Goal: Information Seeking & Learning: Learn about a topic

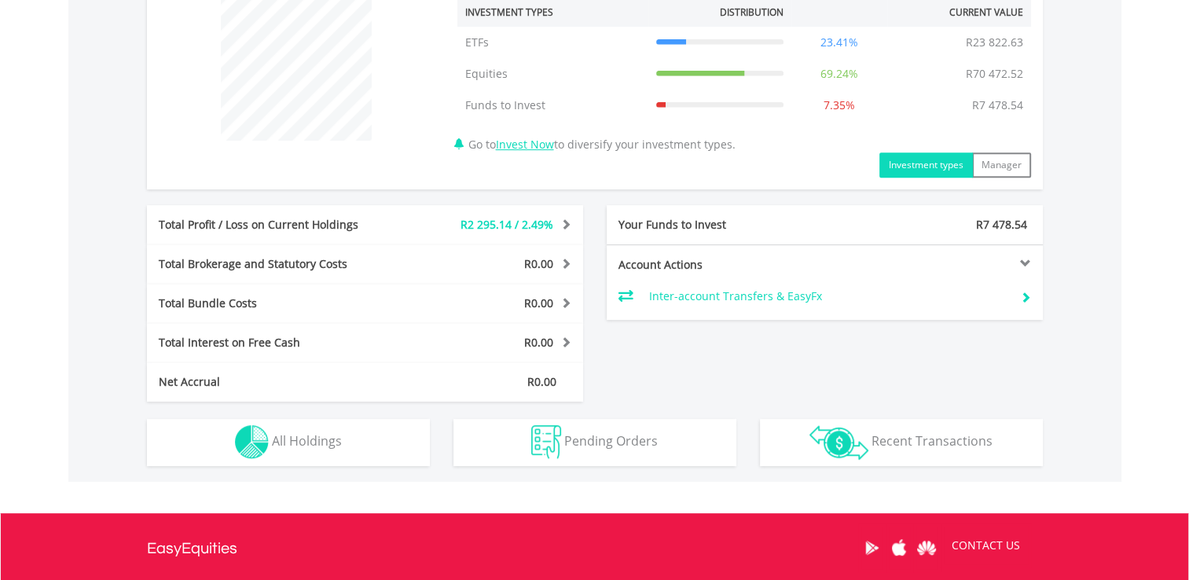
scroll to position [627, 0]
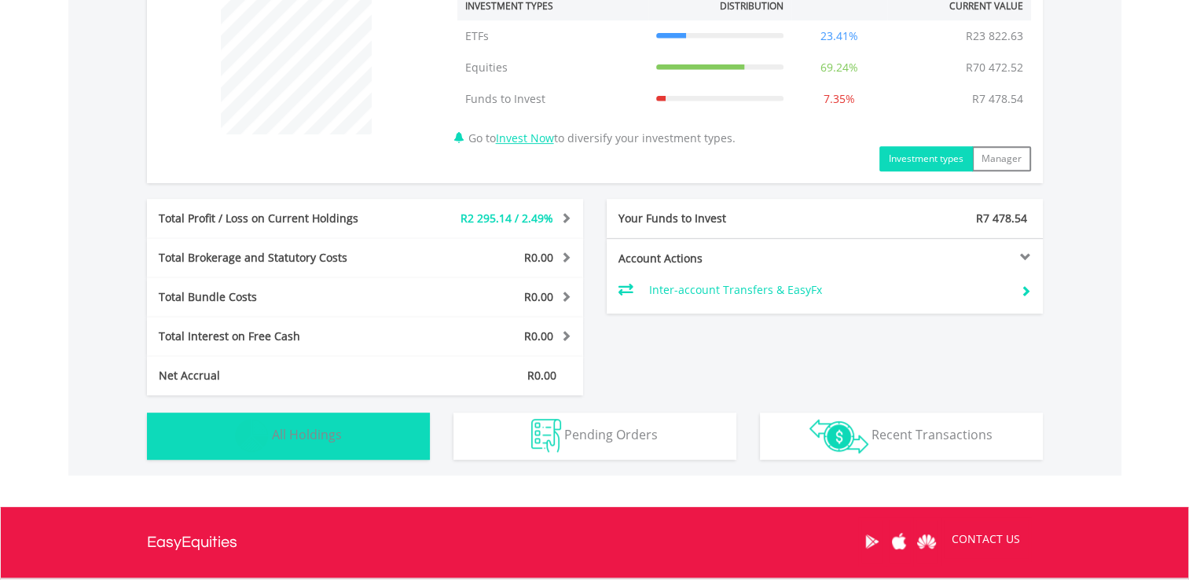
click at [383, 424] on button "Holdings All Holdings" at bounding box center [288, 436] width 283 height 47
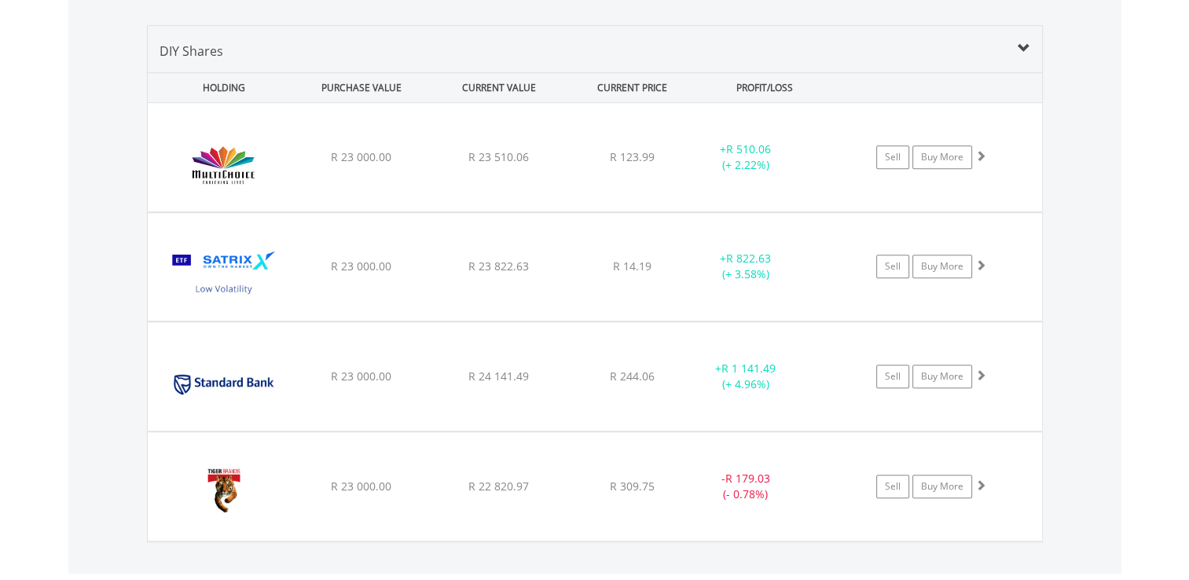
scroll to position [1111, 0]
click at [308, 379] on div "R 23 000.00" at bounding box center [362, 375] width 134 height 16
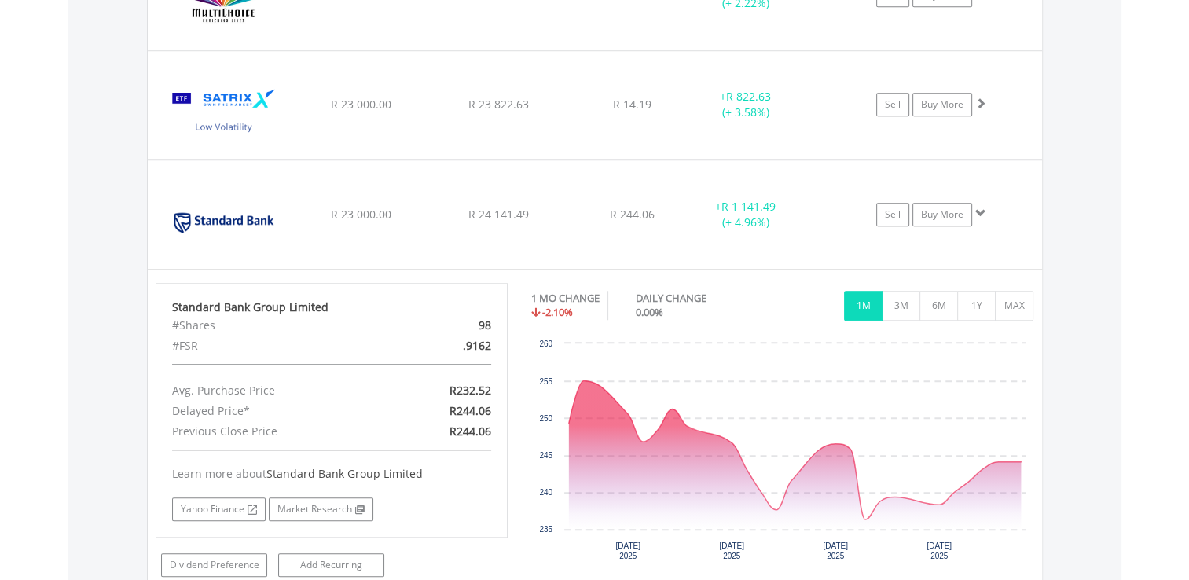
scroll to position [1273, 0]
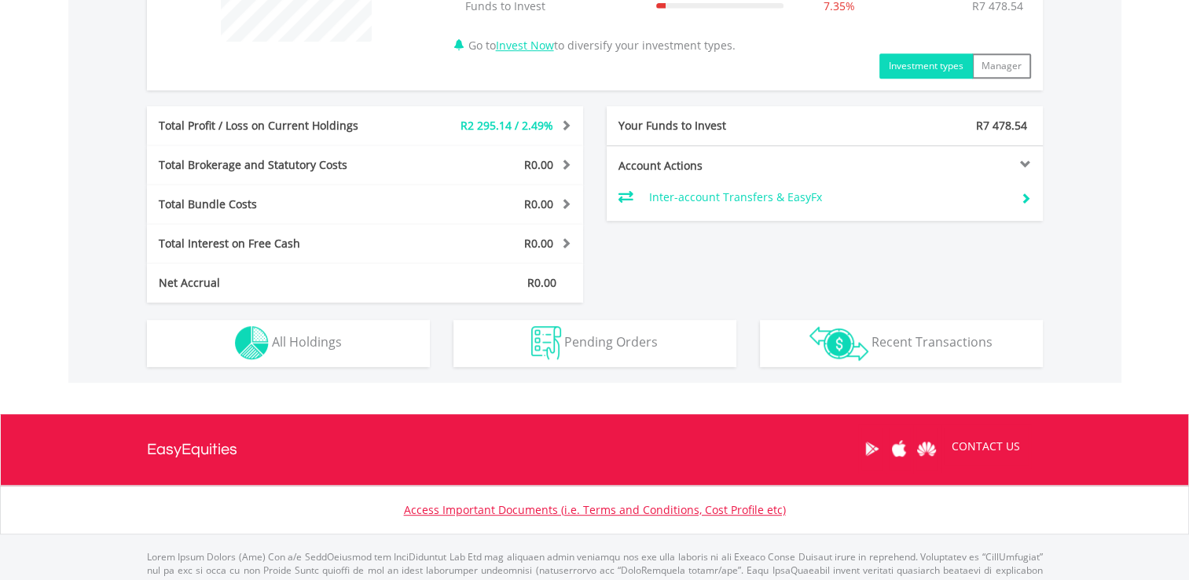
scroll to position [737, 0]
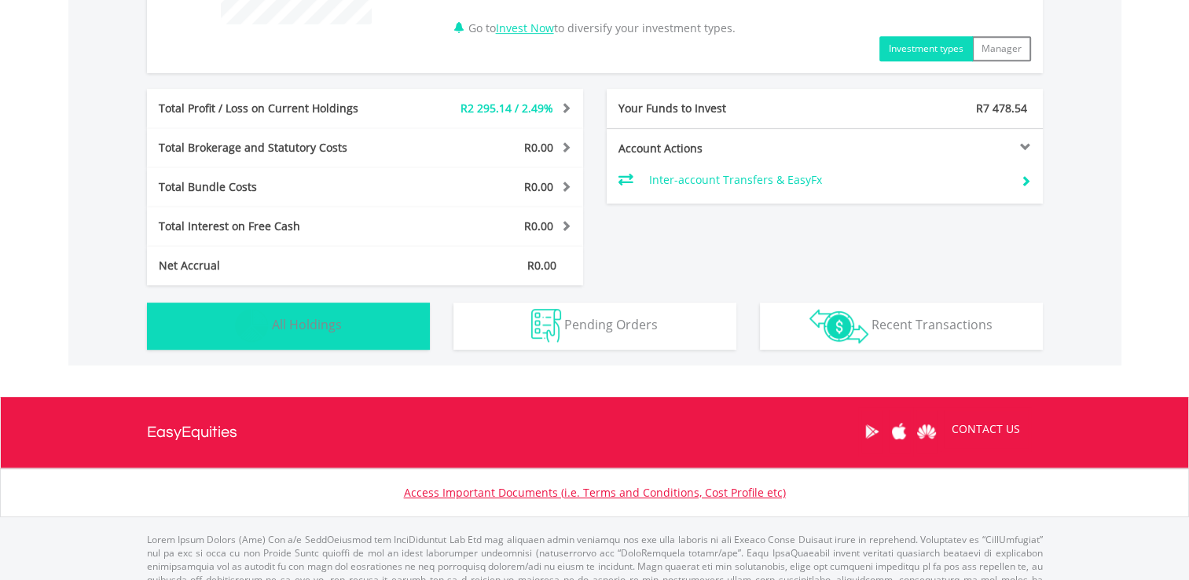
click at [370, 316] on button "Holdings All Holdings" at bounding box center [288, 326] width 283 height 47
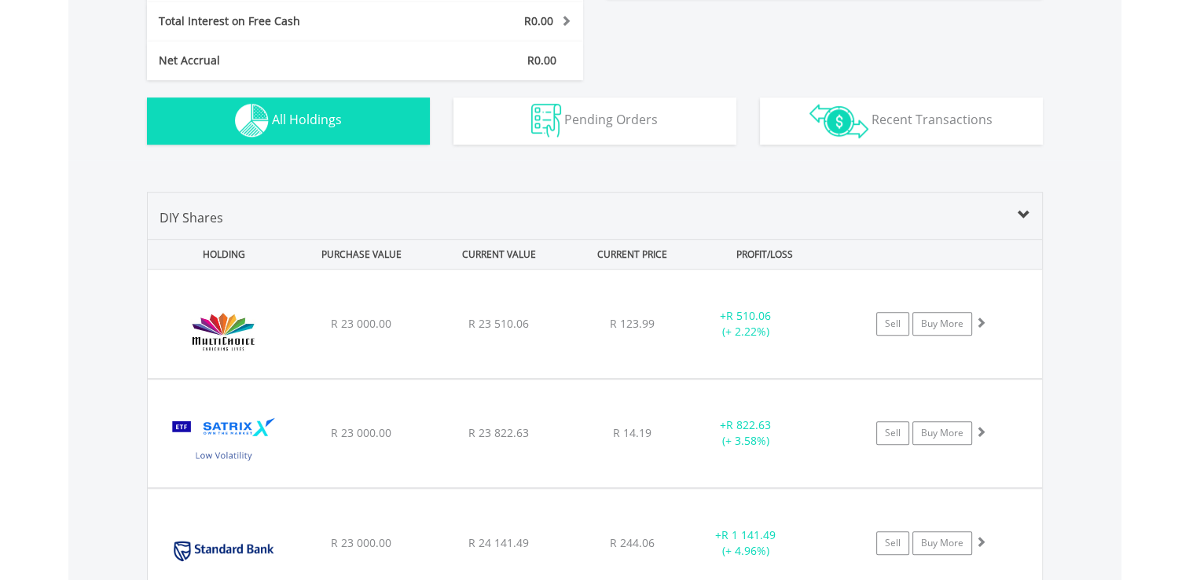
scroll to position [1075, 0]
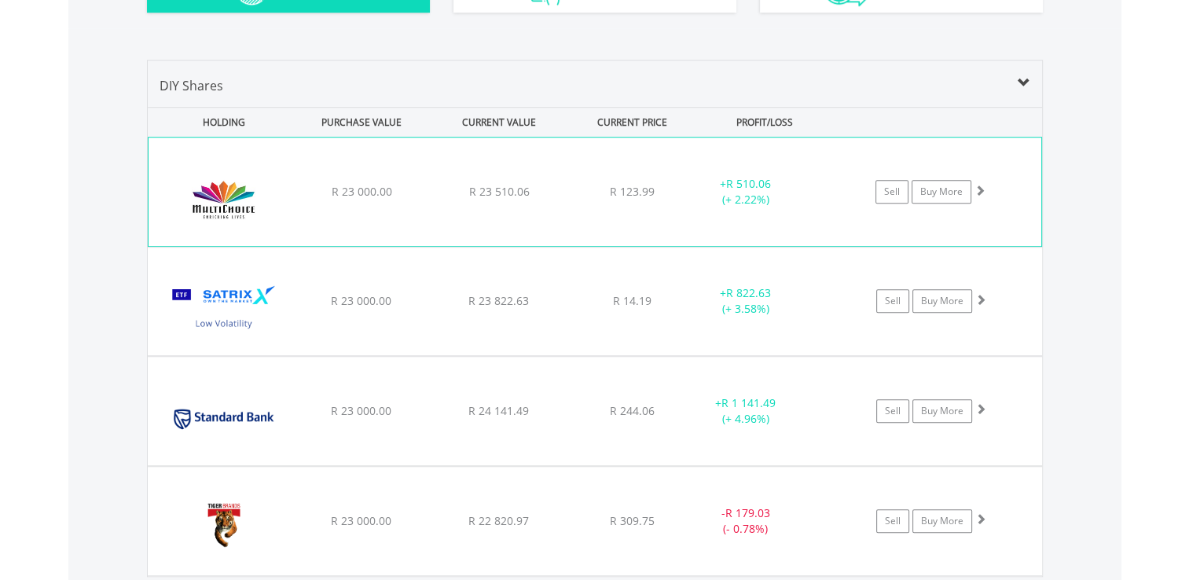
click at [770, 171] on div "﻿ MultiChoice Group Limited R 23 000.00 R 23 510.06 R 123.99 + R 510.06 (+ 2.22…" at bounding box center [595, 192] width 893 height 108
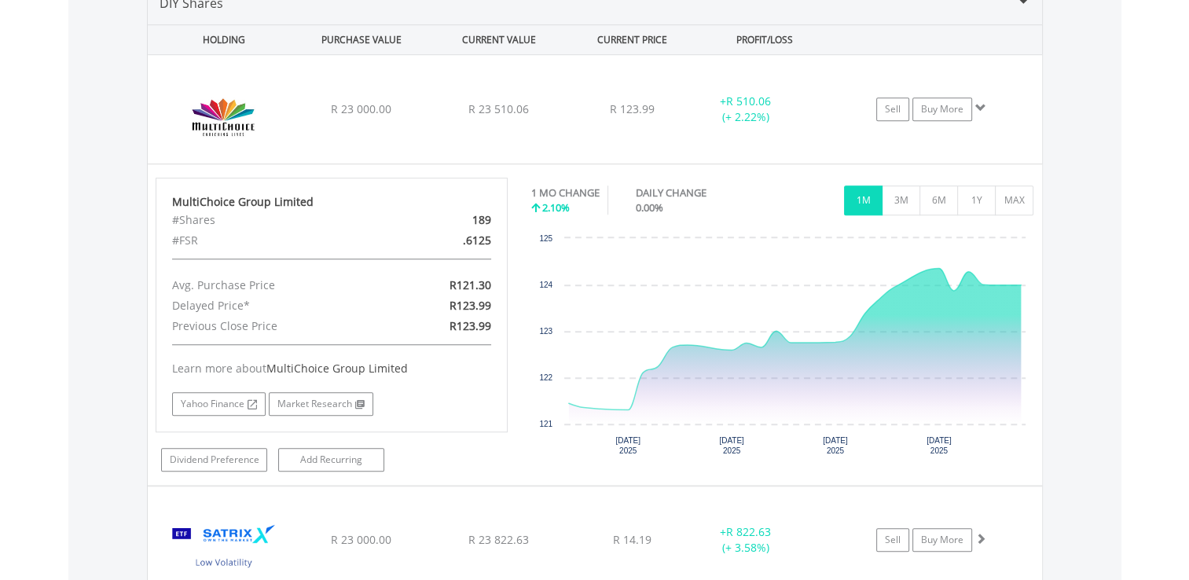
scroll to position [1176, 0]
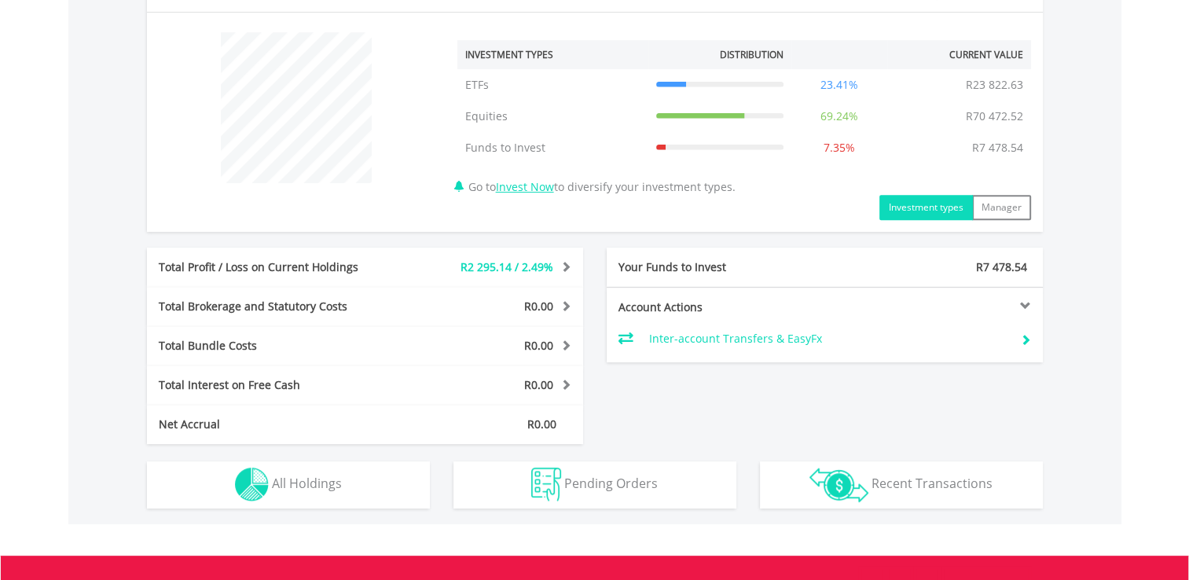
scroll to position [640, 0]
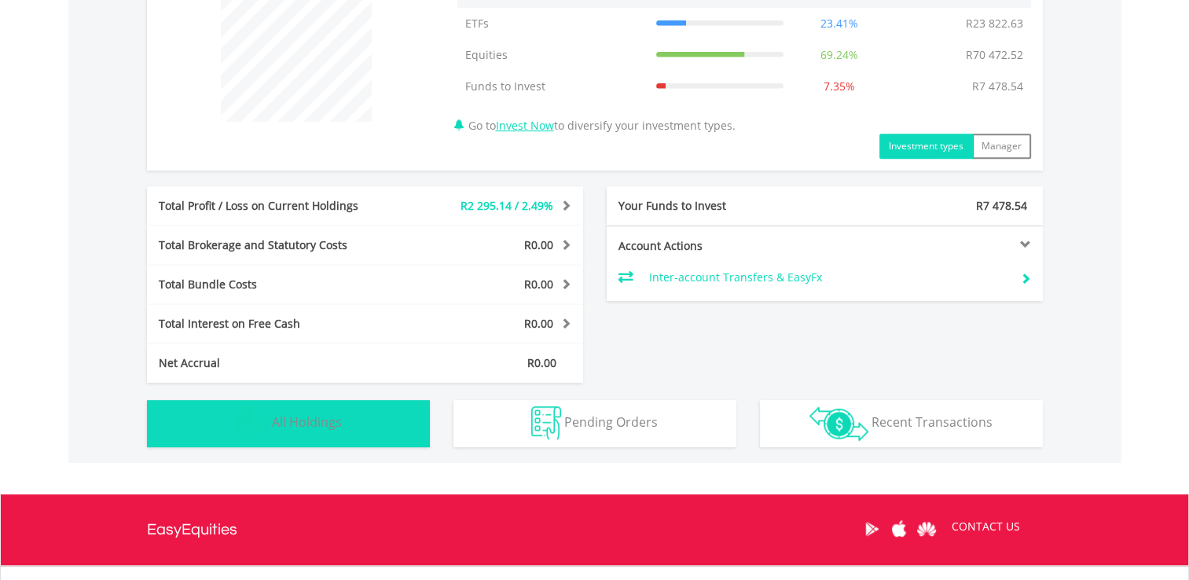
click at [407, 429] on button "Holdings All Holdings" at bounding box center [288, 423] width 283 height 47
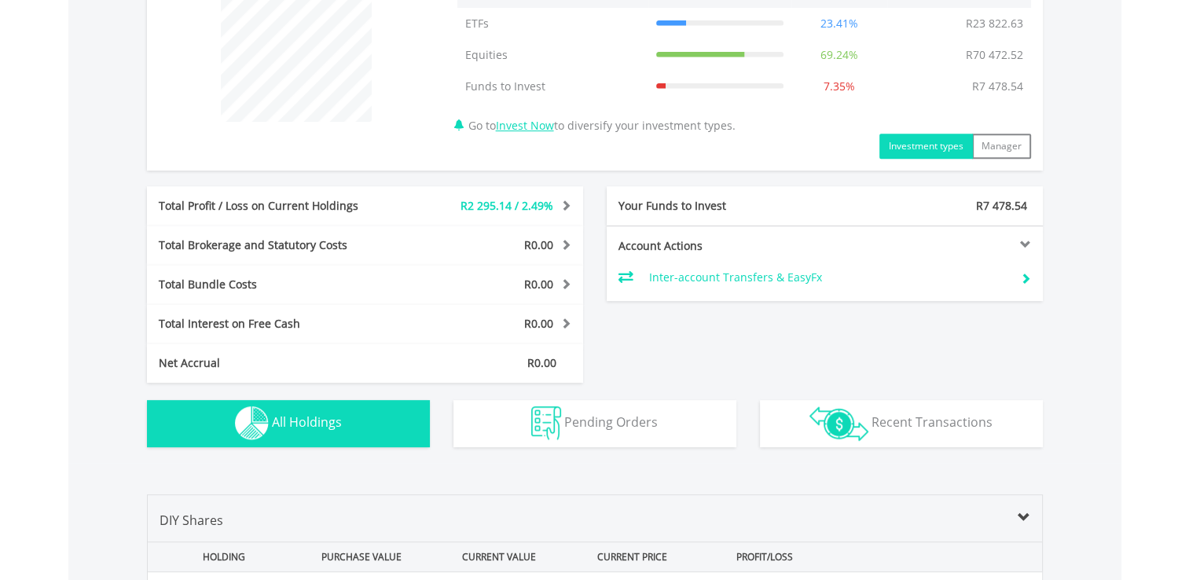
scroll to position [1133, 0]
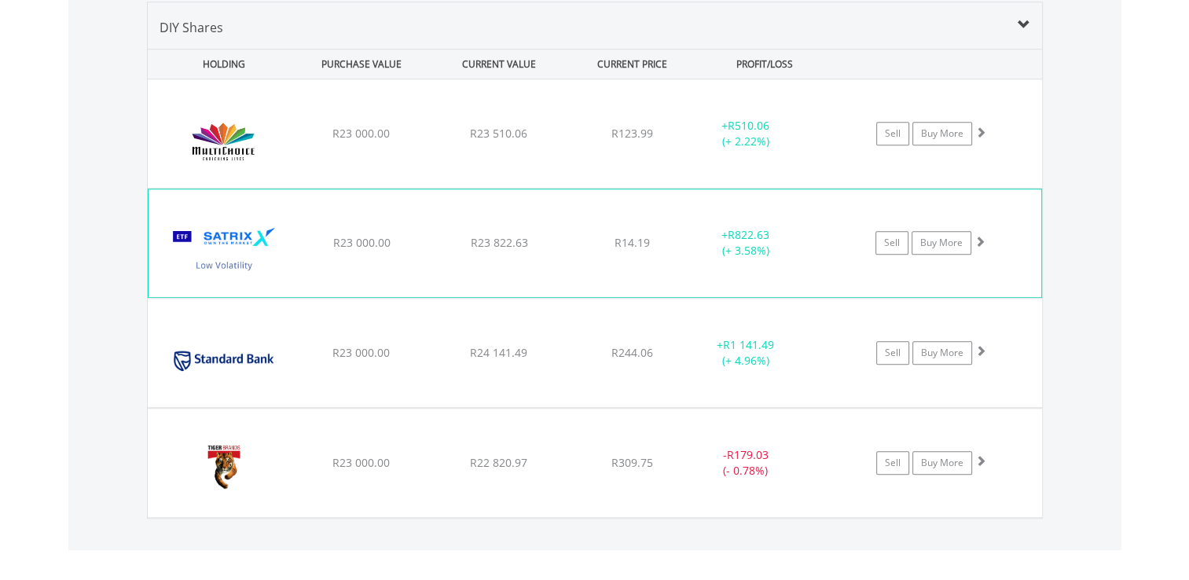
click at [650, 272] on div "﻿ Satrix Low Volatility ETF R23 000.00 R23 822.63 R14.19 + R822.63 (+ 3.58%) Se…" at bounding box center [595, 242] width 893 height 107
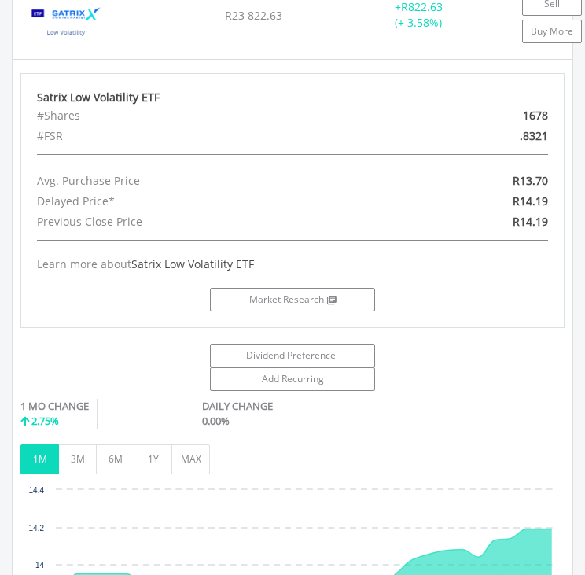
scroll to position [1688, 0]
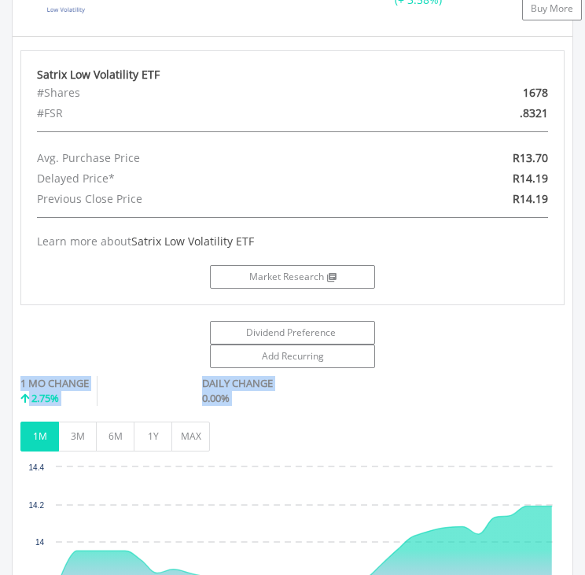
drag, startPoint x: 583, startPoint y: 351, endPoint x: 584, endPoint y: 377, distance: 26.0
click at [584, 377] on div "Value View Share View DIY Shares HOLDING PURCHASE VALUE CURRENT VALUE CURRENT P…" at bounding box center [292, 330] width 718 height 1175
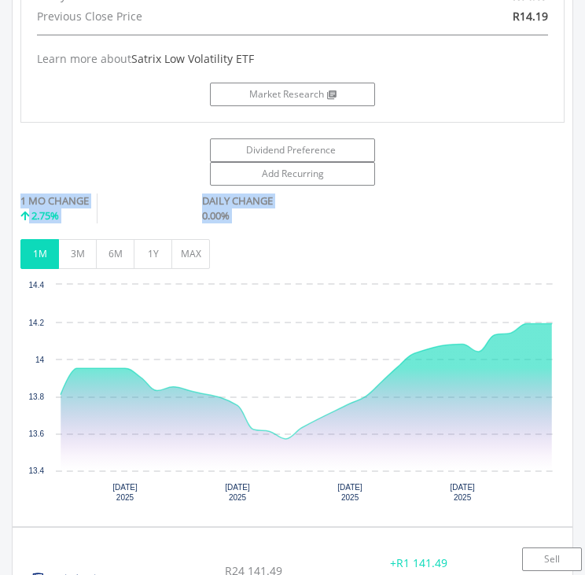
scroll to position [1880, 0]
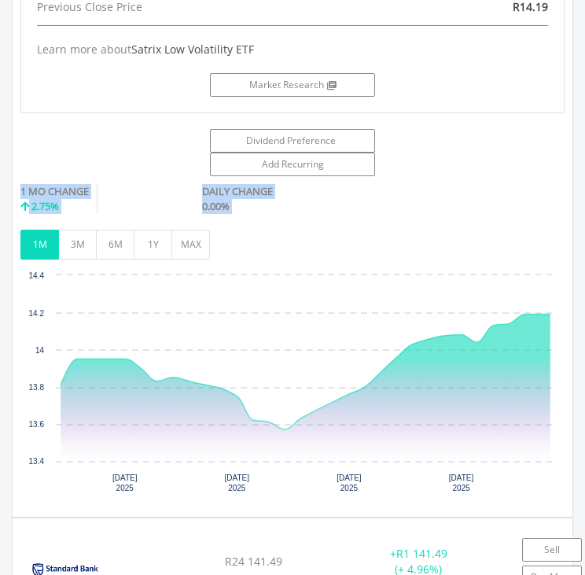
drag, startPoint x: 193, startPoint y: 149, endPoint x: 581, endPoint y: 391, distance: 456.9
click at [581, 391] on div "Value View Share View DIY Shares HOLDING PURCHASE VALUE CURRENT VALUE CURRENT P…" at bounding box center [292, 138] width 718 height 1175
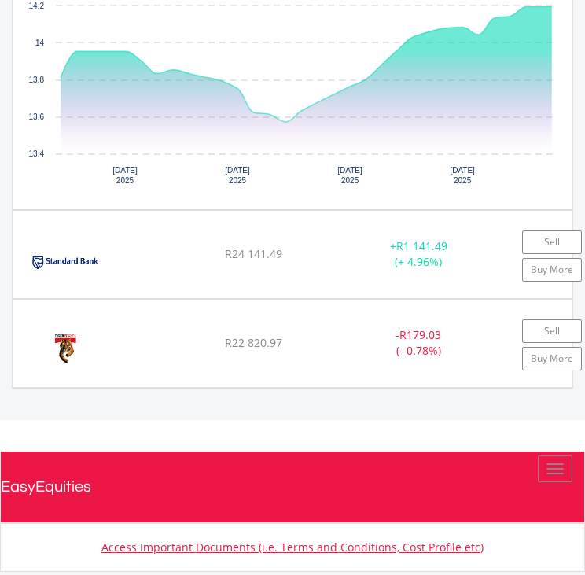
scroll to position [2191, 0]
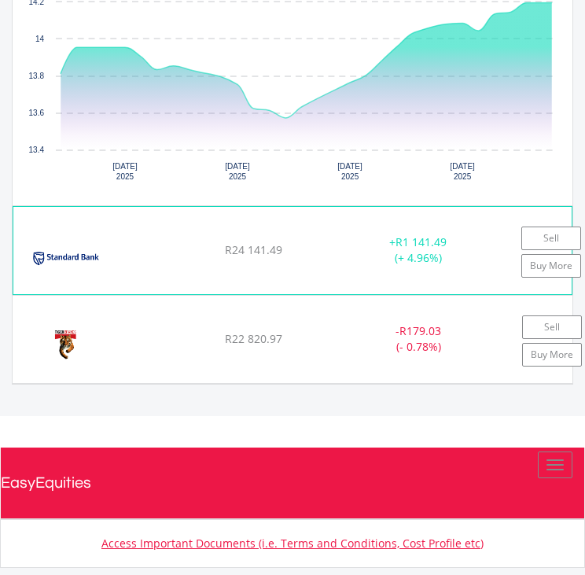
click at [412, 255] on div "+ R1 141.49 (+ 4.96%)" at bounding box center [417, 249] width 163 height 31
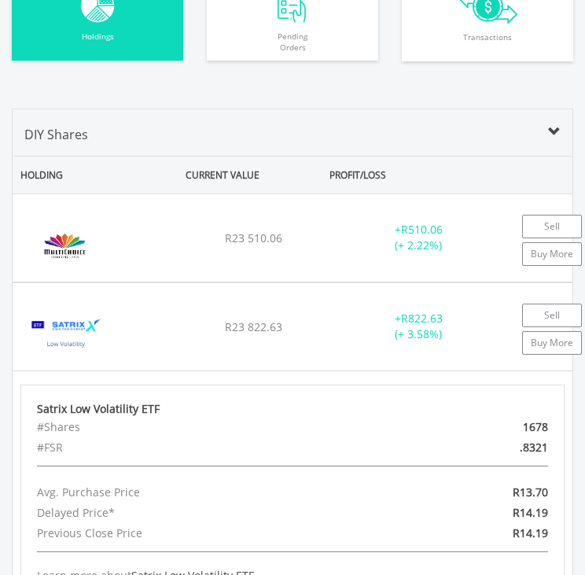
scroll to position [1358, 0]
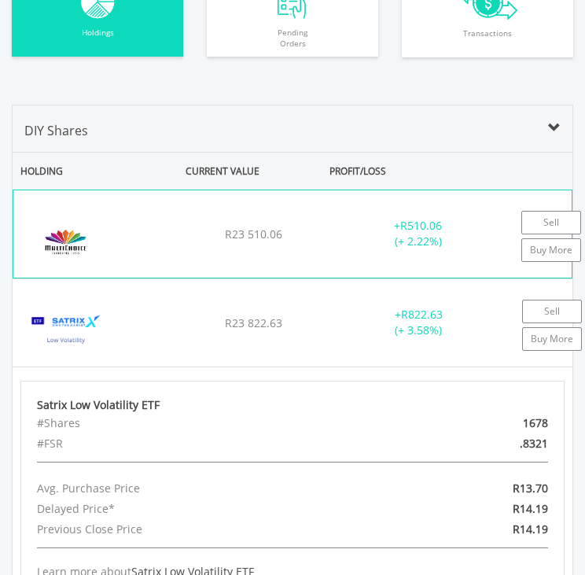
click at [310, 235] on div "R23 510.06" at bounding box center [253, 234] width 123 height 16
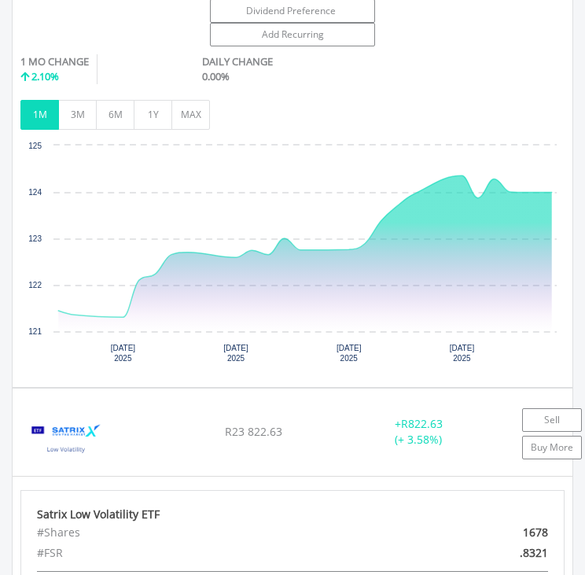
scroll to position [1981, 0]
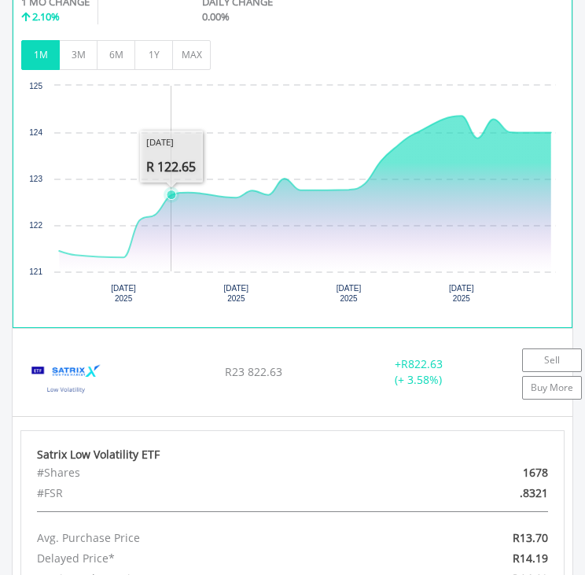
click at [179, 220] on icon "Interactive chart" at bounding box center [304, 194] width 491 height 156
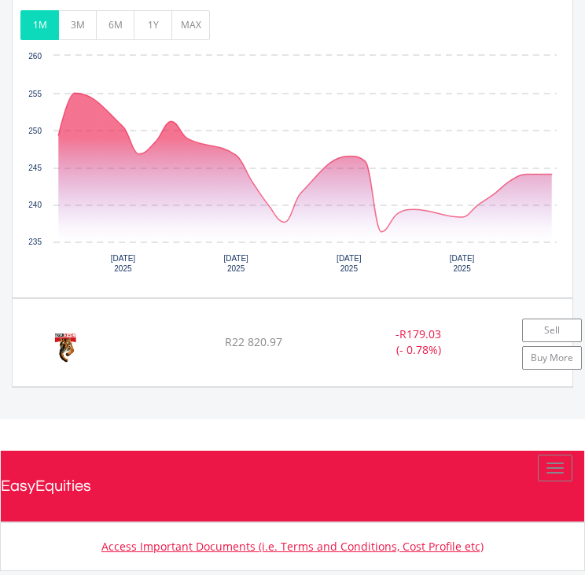
scroll to position [3575, 0]
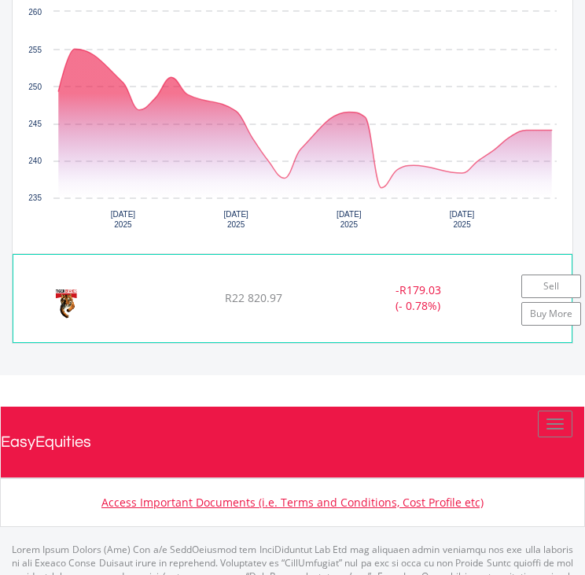
click at [314, 290] on div "R22 820.97" at bounding box center [253, 298] width 123 height 16
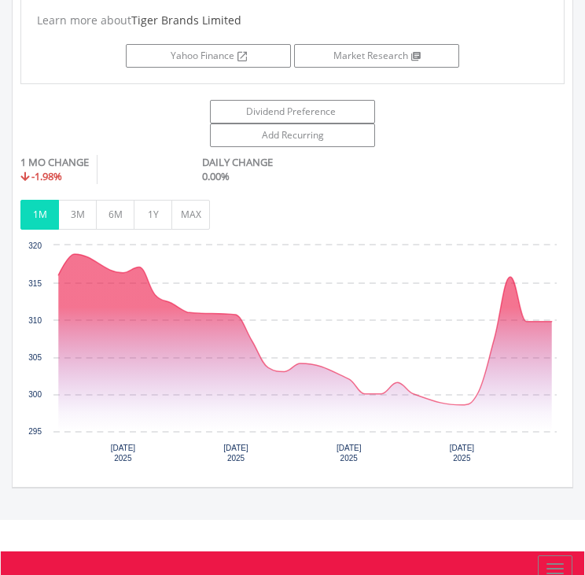
scroll to position [4113, 0]
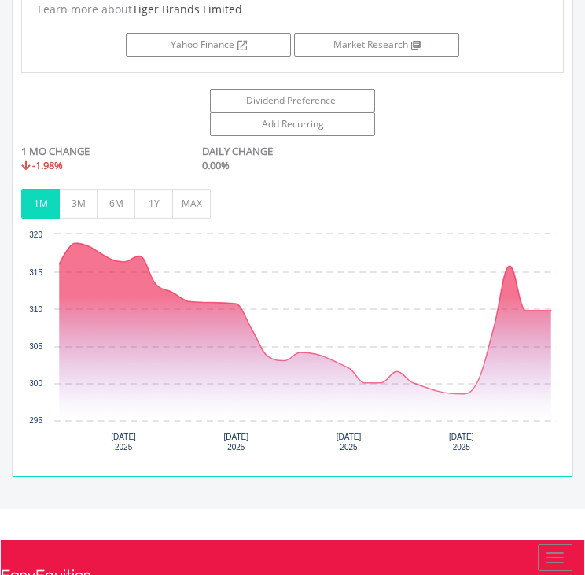
click at [410, 172] on div "1M 3M 6M 1Y MAX" at bounding box center [292, 181] width 542 height 75
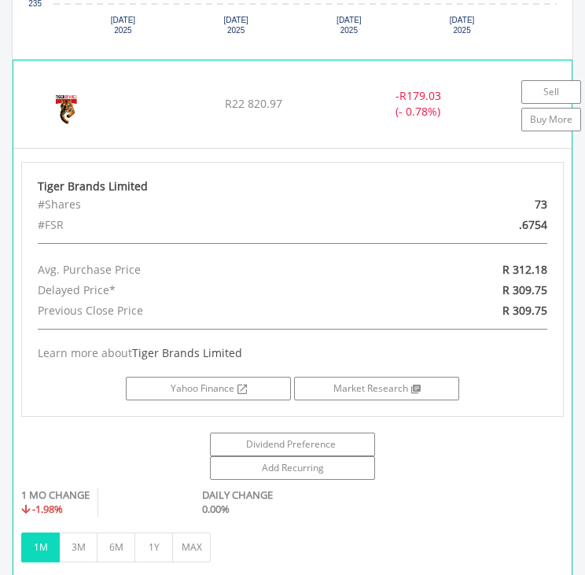
scroll to position [3750, 0]
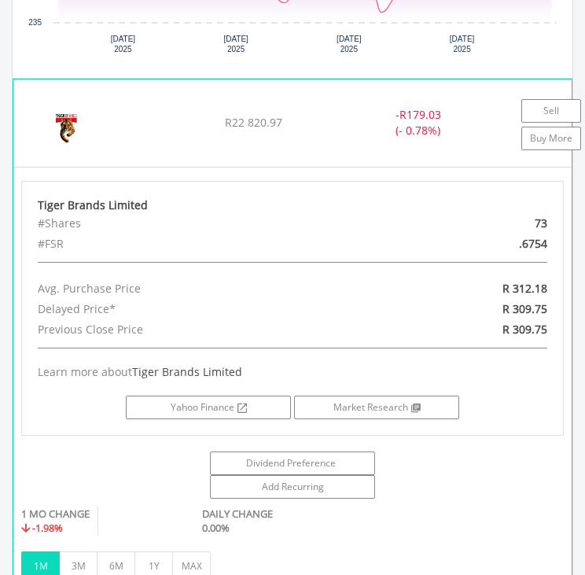
click at [193, 219] on div "#Shares" at bounding box center [203, 223] width 355 height 20
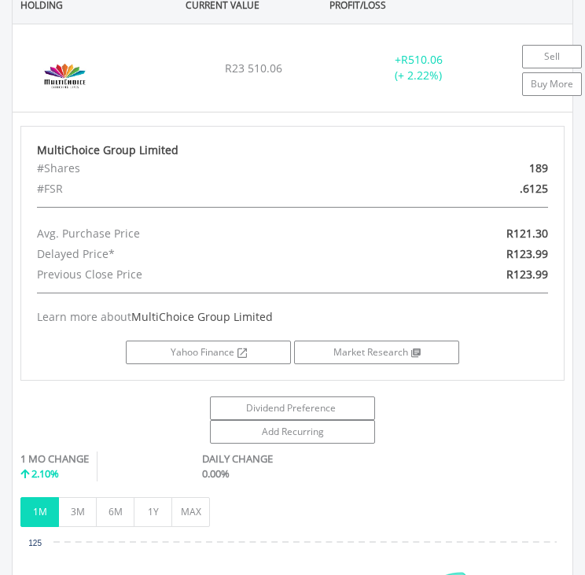
scroll to position [1530, 0]
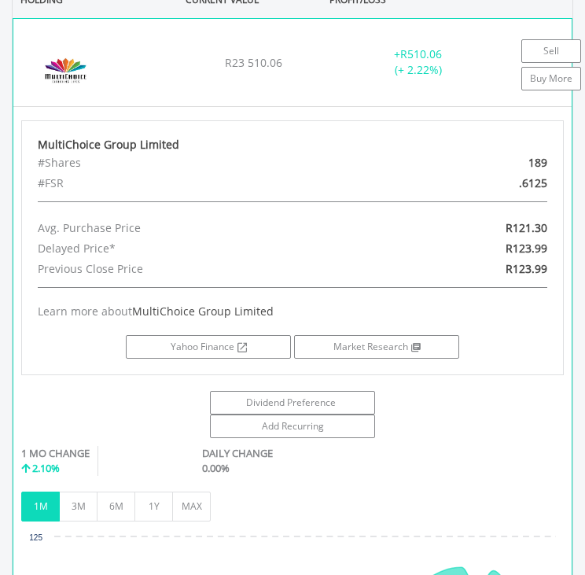
click at [296, 192] on div "MultiChoice Group Limited #Shares 189 #FSR .6125 Avg. Purchase Price R121.30 De…" at bounding box center [292, 247] width 542 height 255
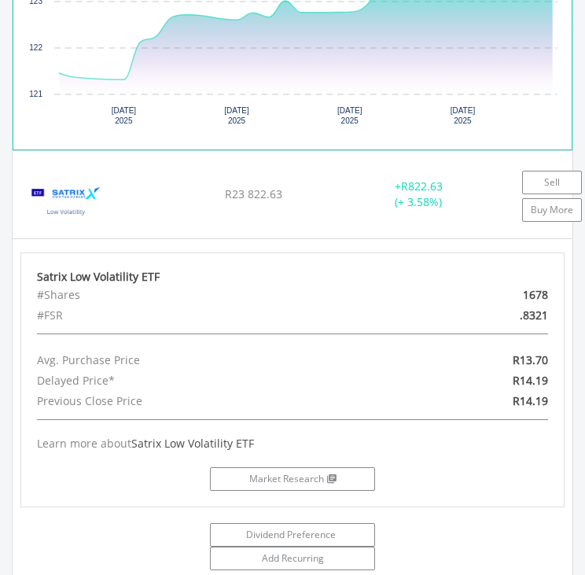
scroll to position [2190, 0]
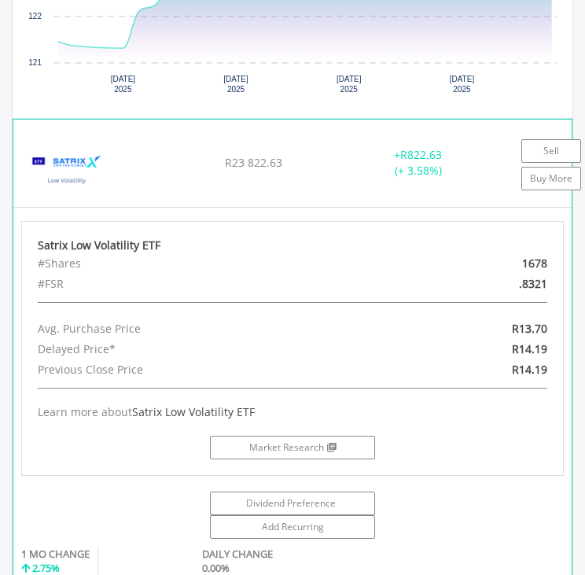
click at [92, 258] on div "#Shares" at bounding box center [203, 263] width 355 height 20
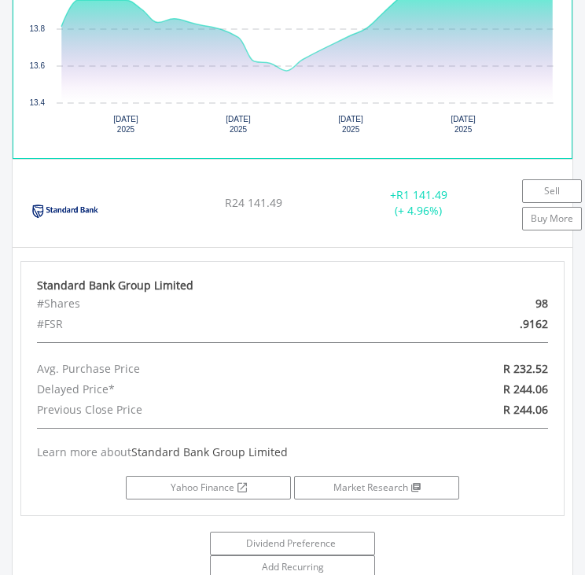
scroll to position [2913, 0]
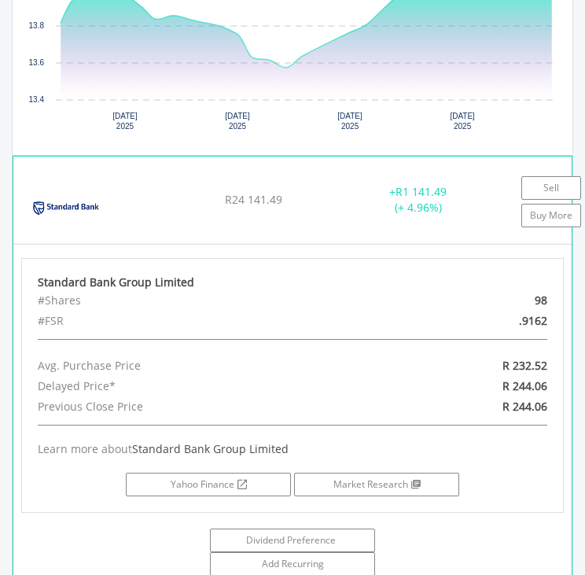
click at [40, 310] on div "#FSR" at bounding box center [203, 320] width 355 height 20
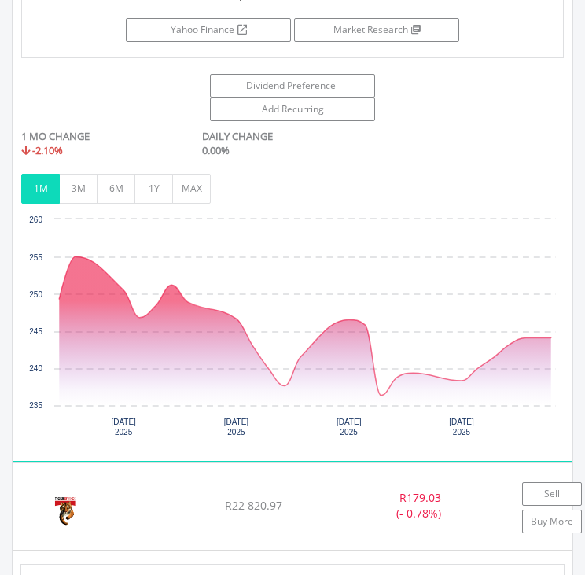
scroll to position [3573, 0]
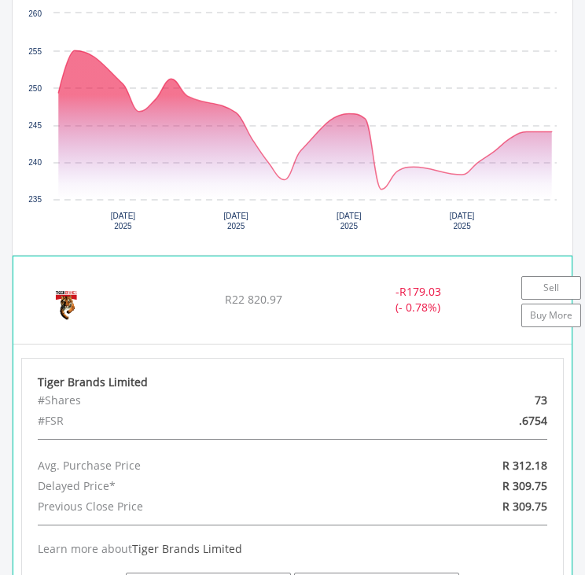
click at [118, 395] on div "#Shares" at bounding box center [203, 400] width 355 height 20
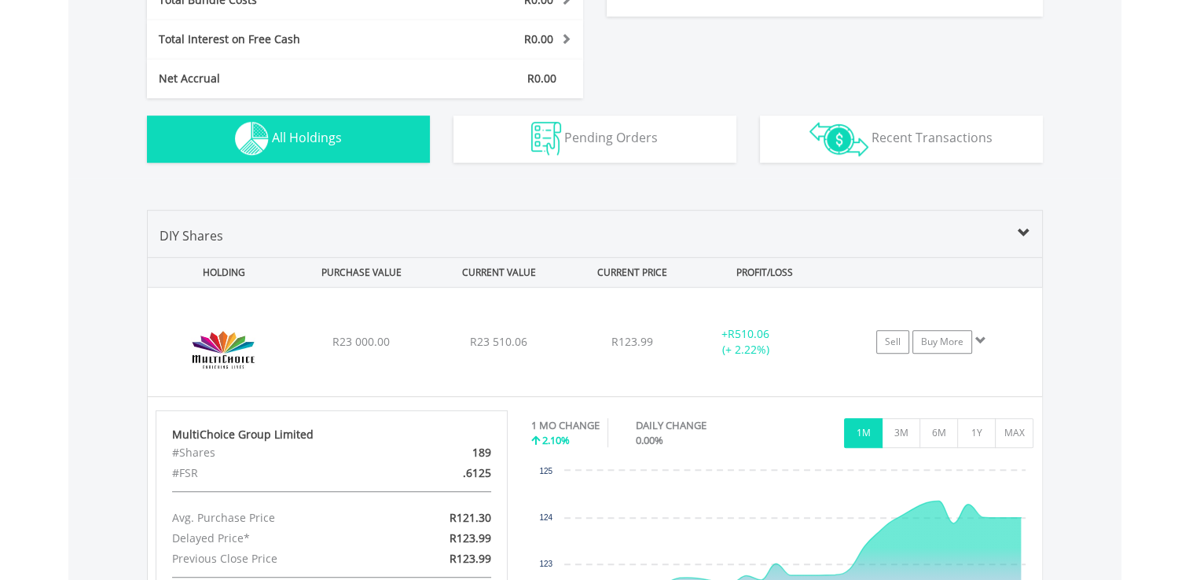
scroll to position [869, 0]
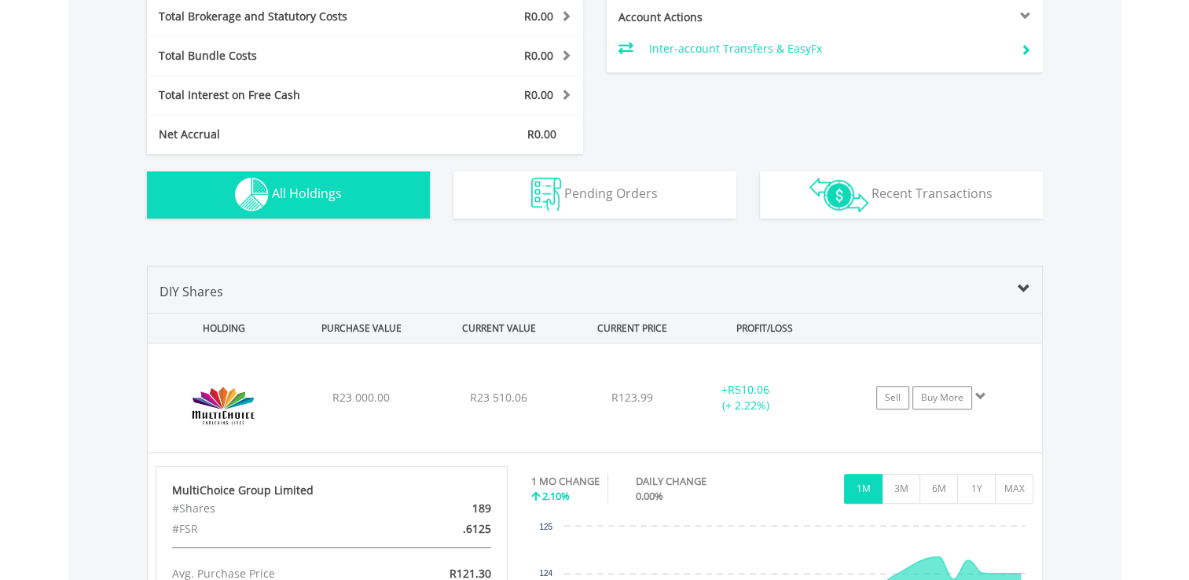
click at [424, 189] on button "Holdings All Holdings" at bounding box center [288, 194] width 283 height 47
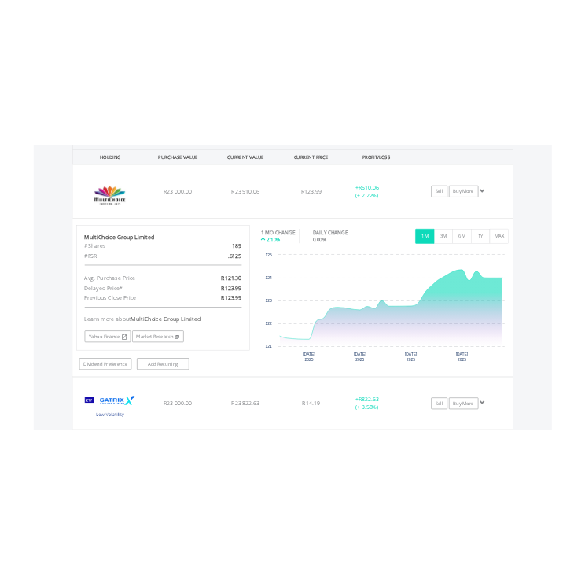
scroll to position [1179, 0]
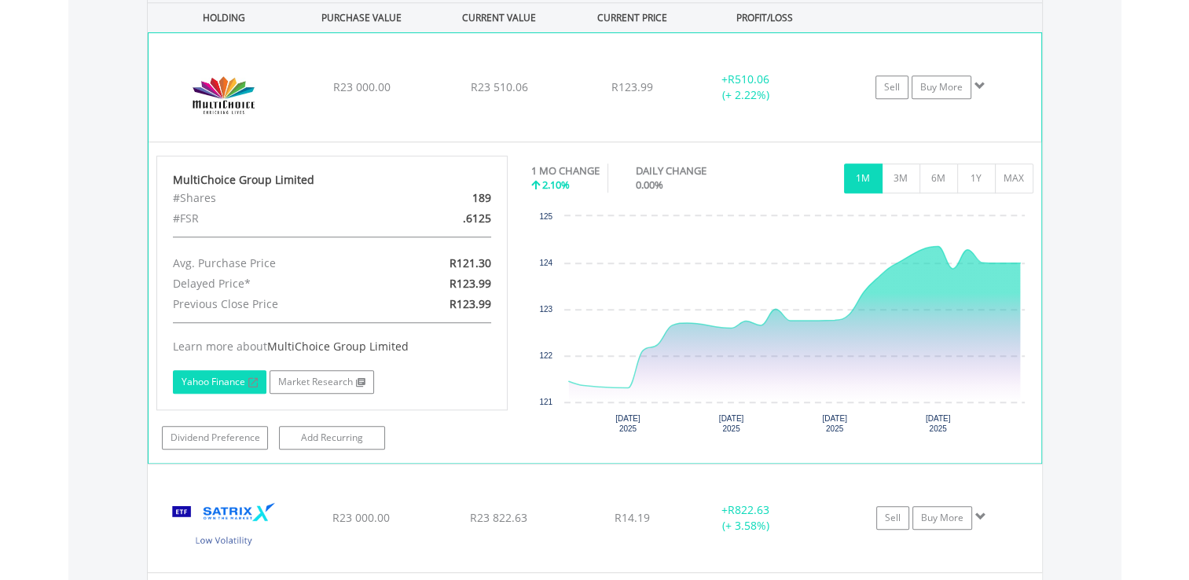
click at [244, 385] on link "Yahoo Finance" at bounding box center [220, 382] width 94 height 24
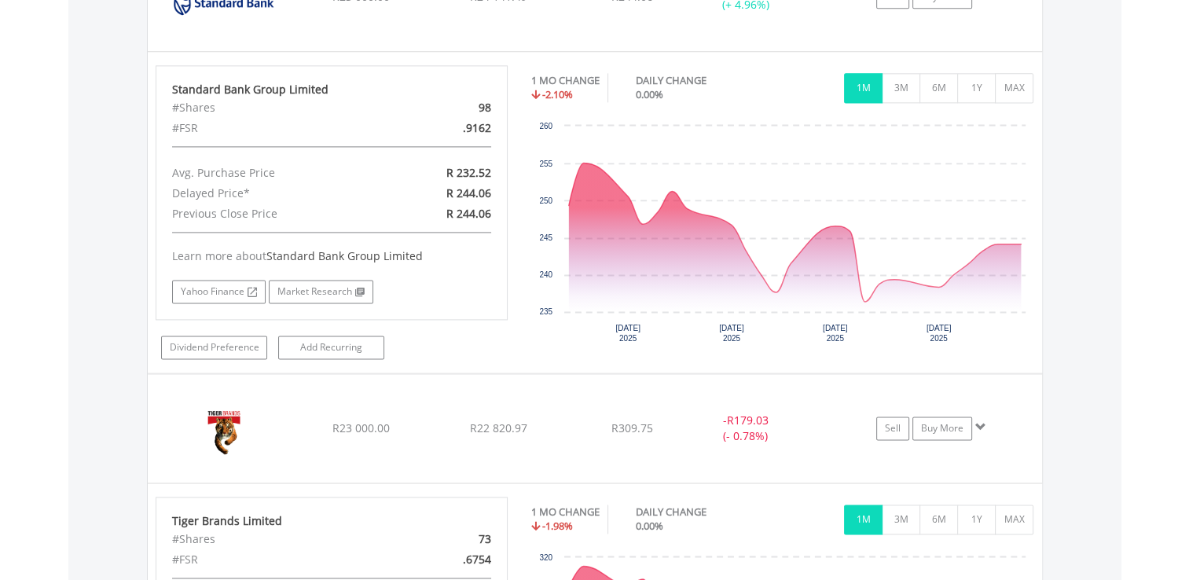
scroll to position [2042, 0]
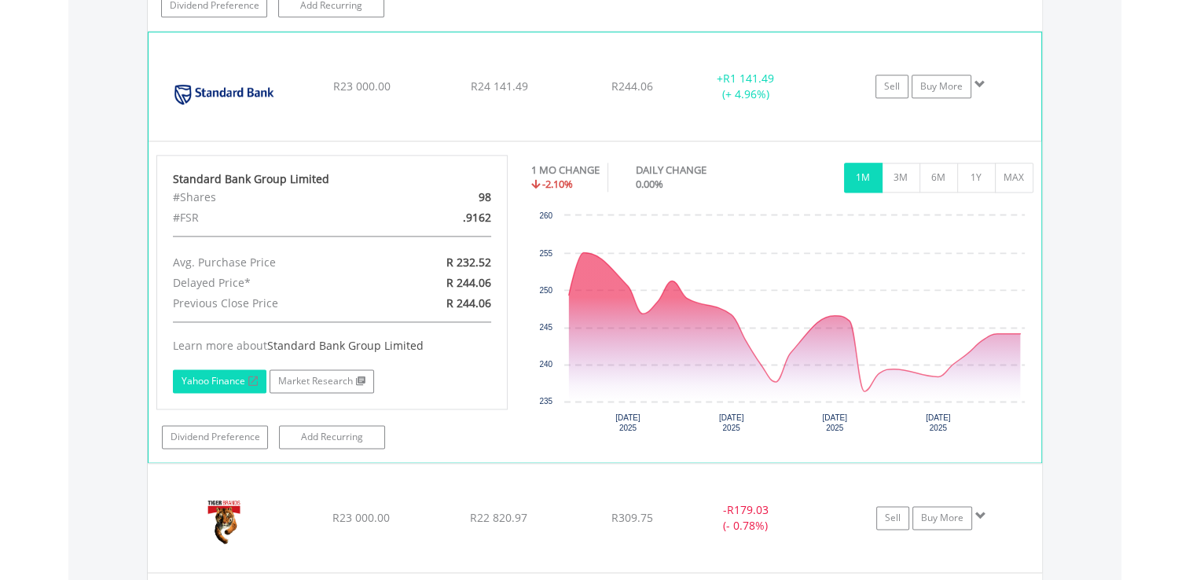
click at [241, 376] on link "Yahoo Finance" at bounding box center [220, 381] width 94 height 24
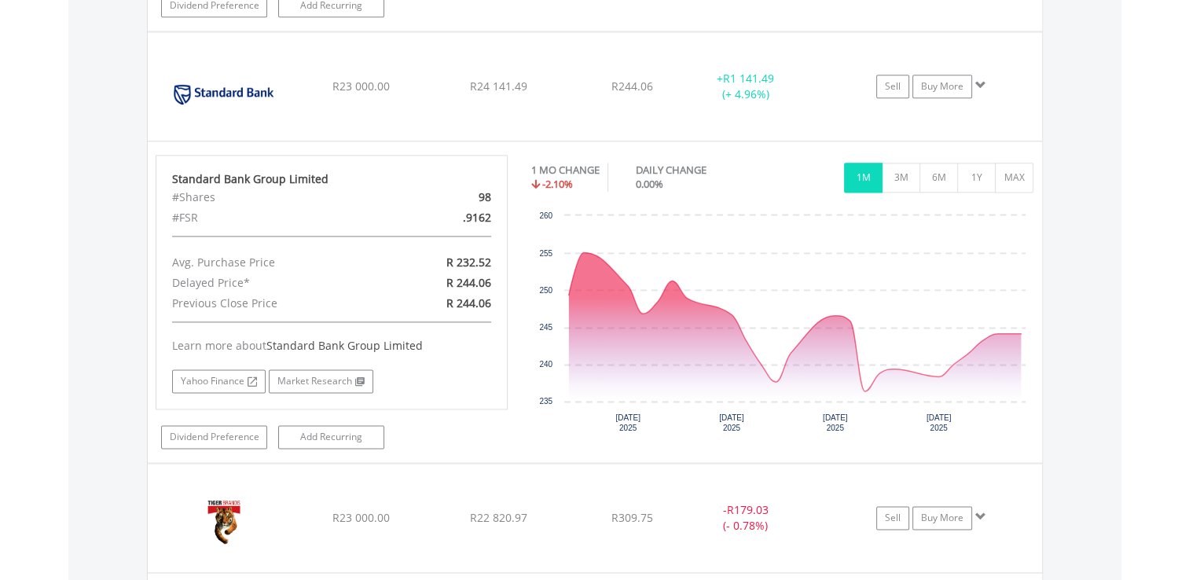
drag, startPoint x: 1188, startPoint y: 409, endPoint x: 1188, endPoint y: 423, distance: 14.1
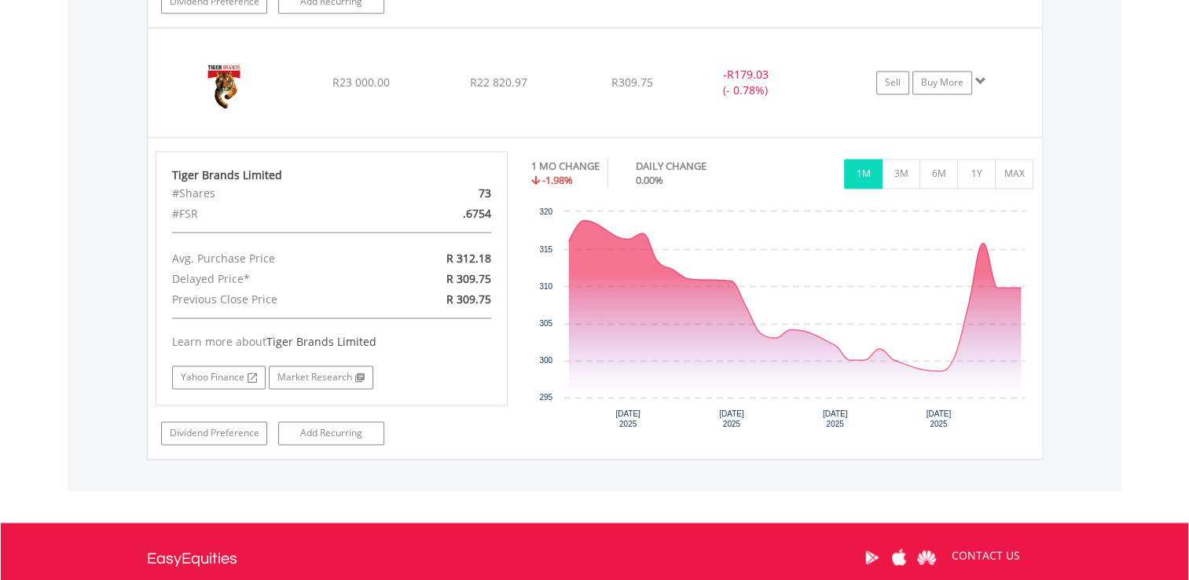
scroll to position [2493, 0]
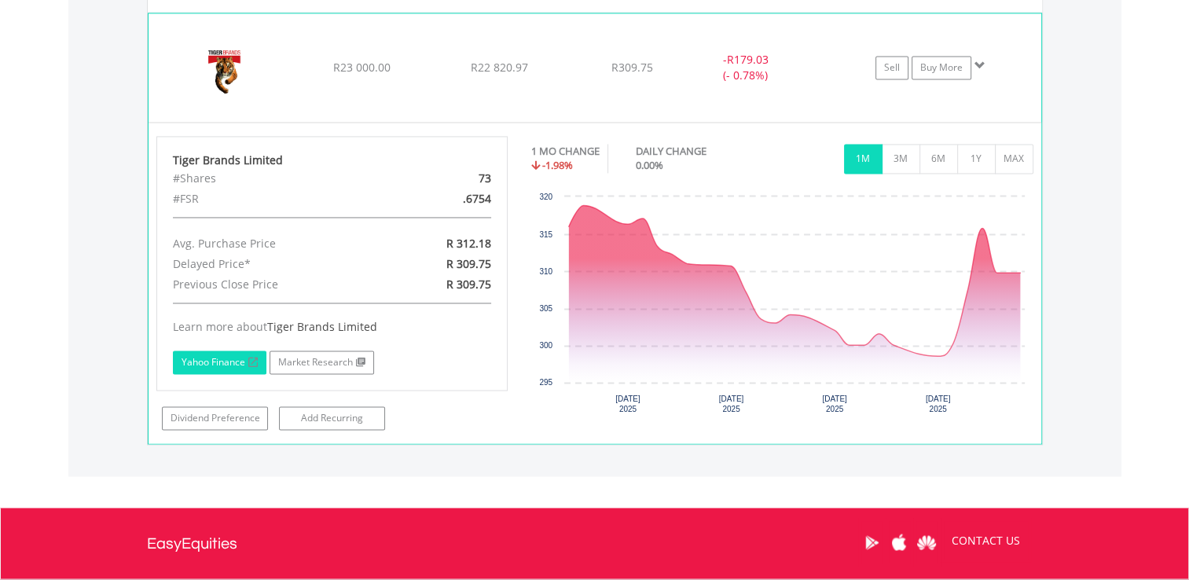
click at [232, 351] on link "Yahoo Finance" at bounding box center [220, 363] width 94 height 24
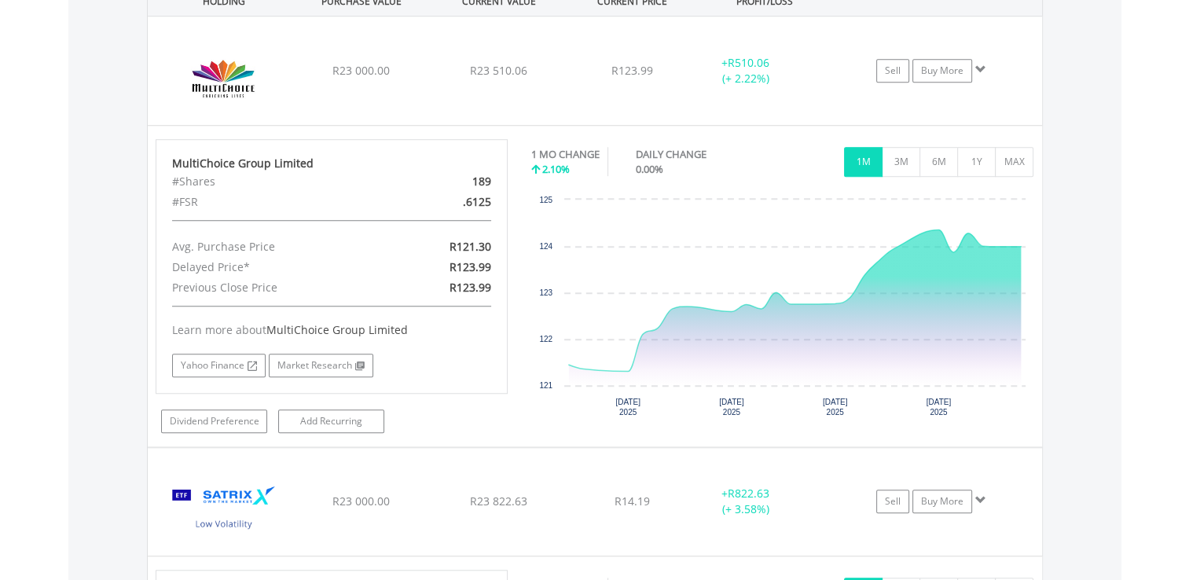
scroll to position [1199, 0]
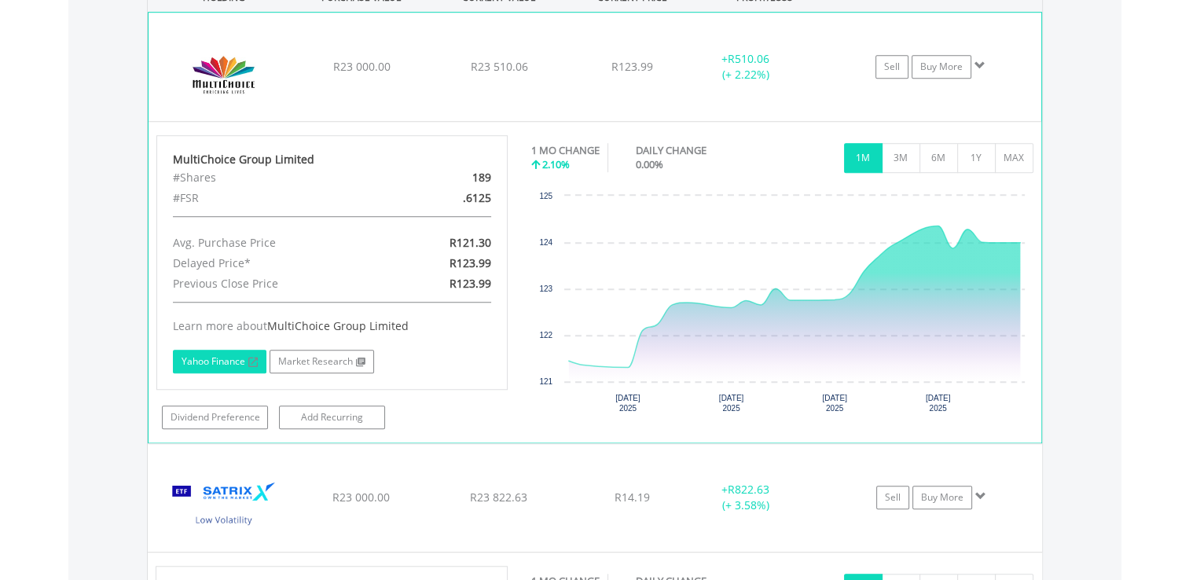
click at [223, 350] on link "Yahoo Finance" at bounding box center [220, 362] width 94 height 24
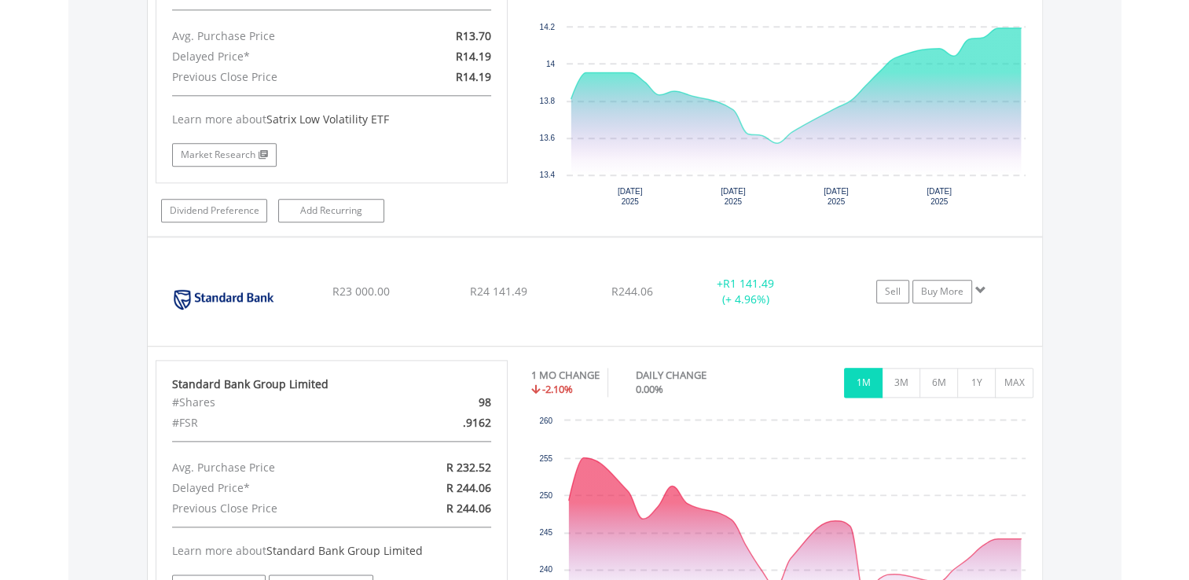
scroll to position [1984, 0]
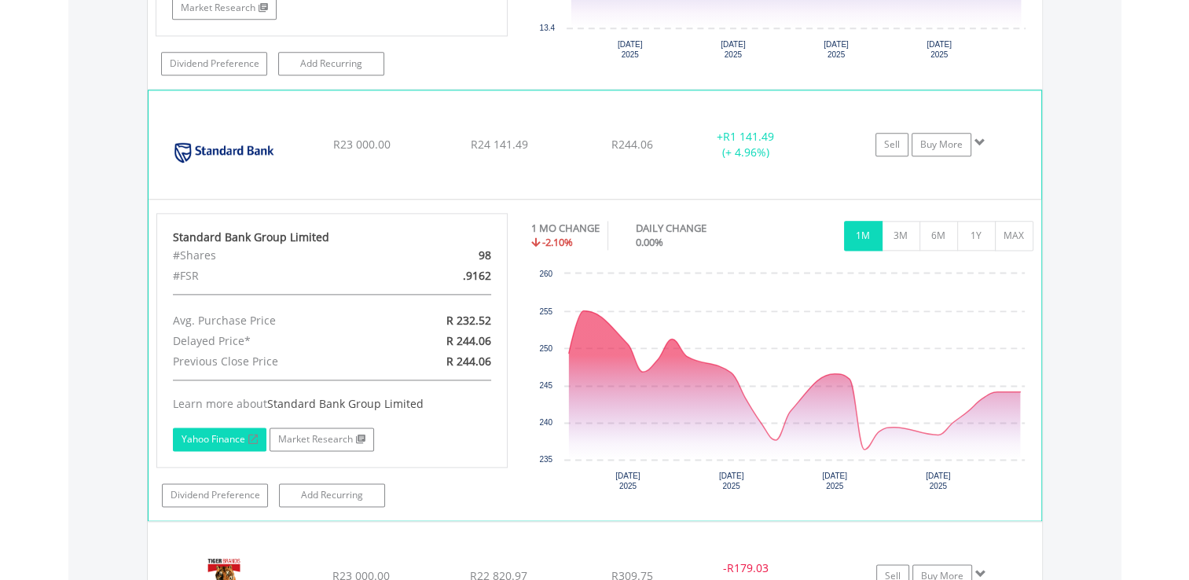
click at [211, 432] on link "Yahoo Finance" at bounding box center [220, 440] width 94 height 24
